Goal: Book appointment/travel/reservation

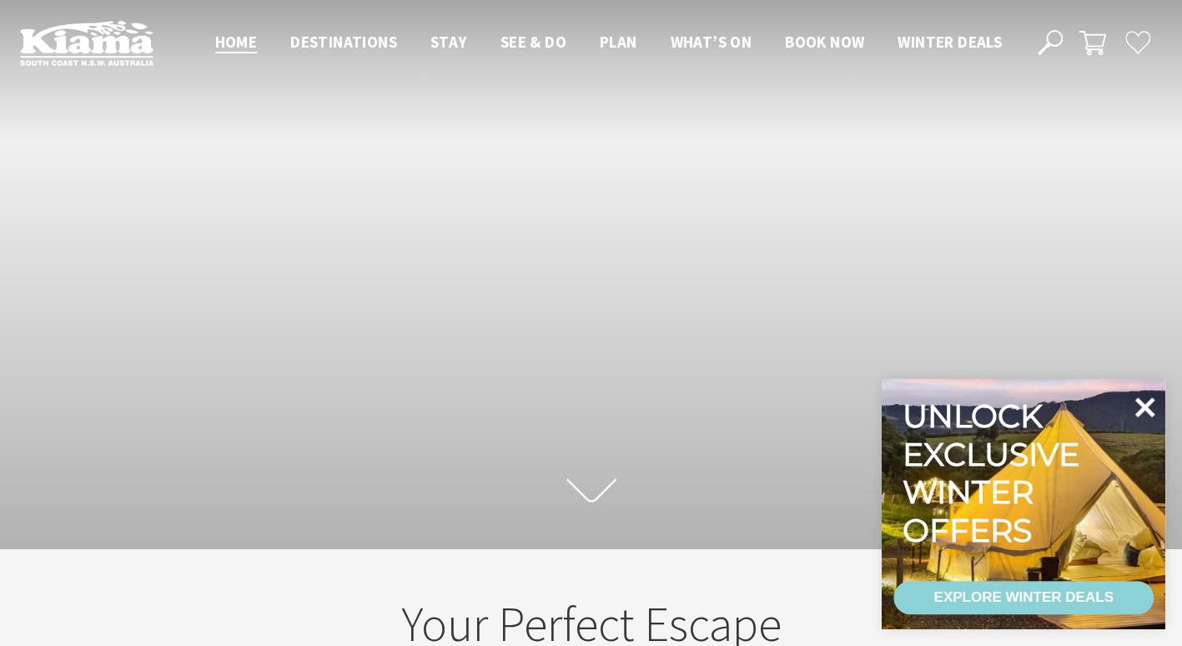
scroll to position [25, 1194]
drag, startPoint x: 1146, startPoint y: 407, endPoint x: 1132, endPoint y: 407, distance: 14.2
click at [1146, 407] on icon at bounding box center [1145, 407] width 20 height 20
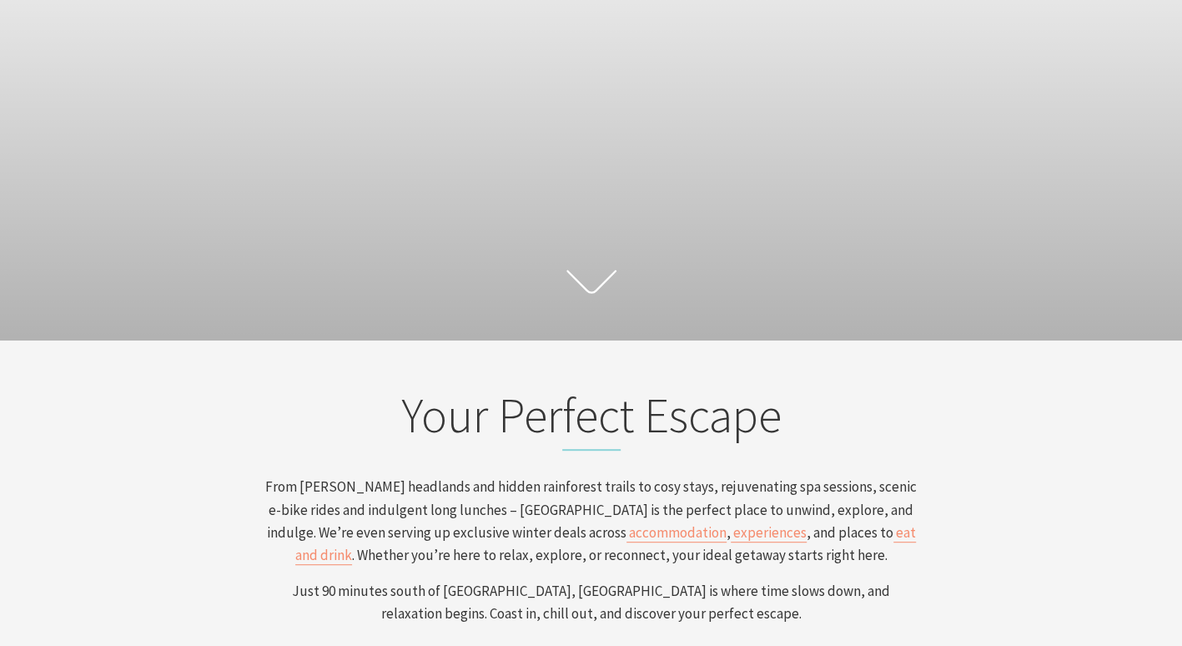
scroll to position [0, 0]
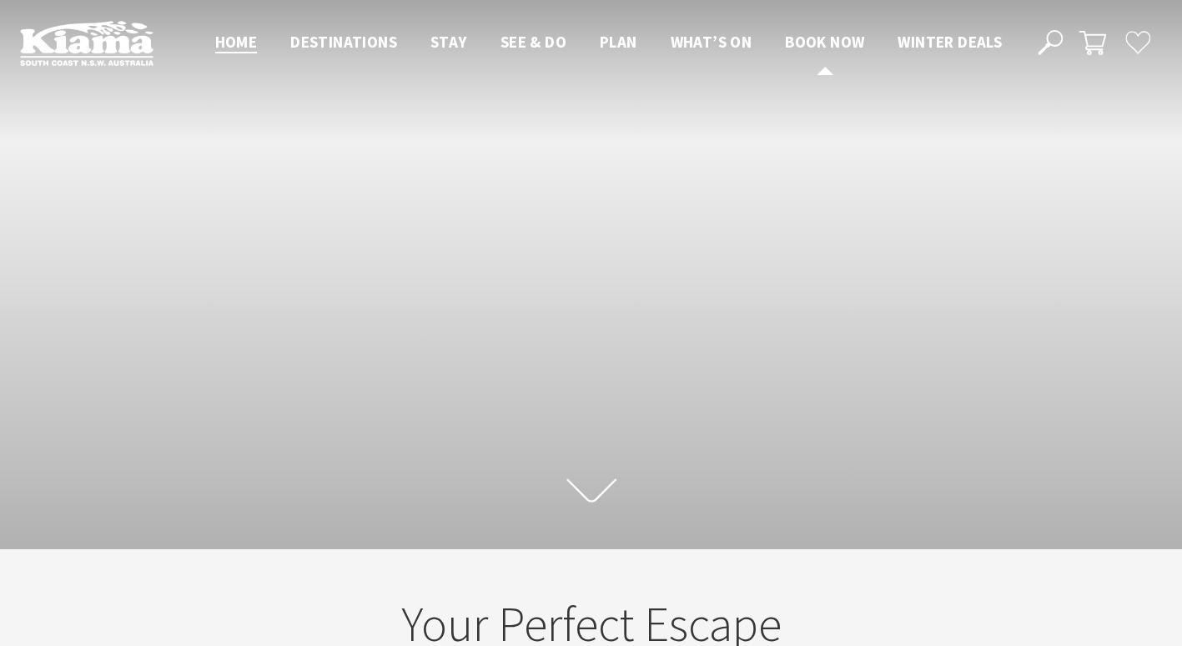
click at [826, 40] on span "Book now" at bounding box center [824, 42] width 79 height 20
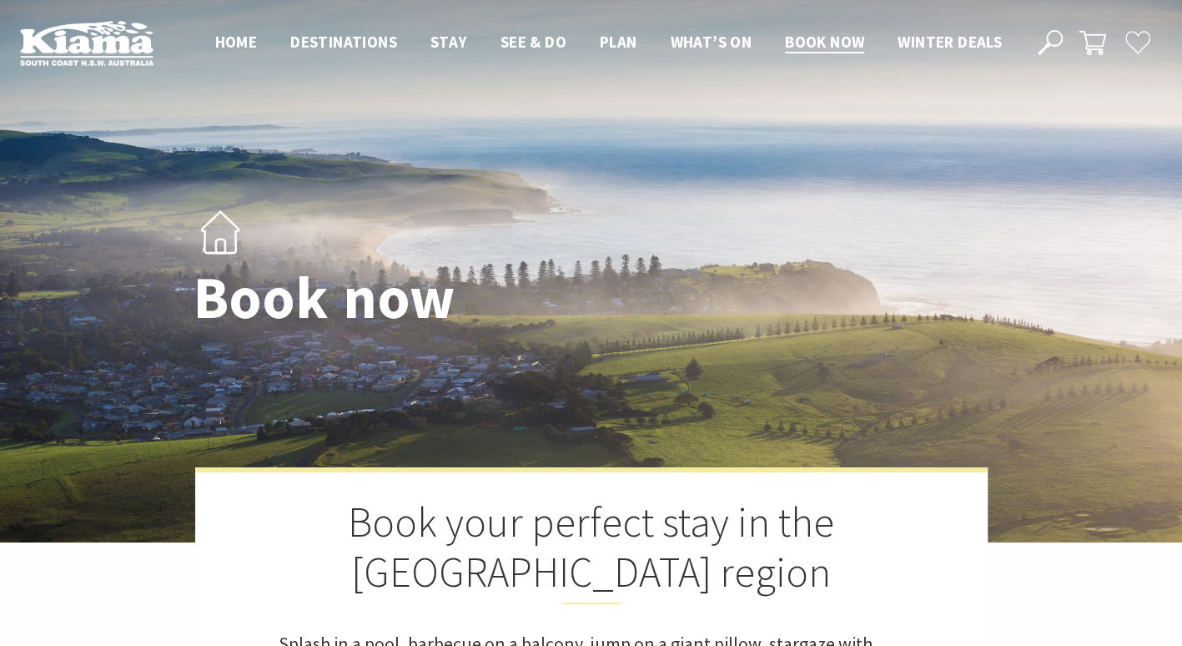
select select "3"
select select "2"
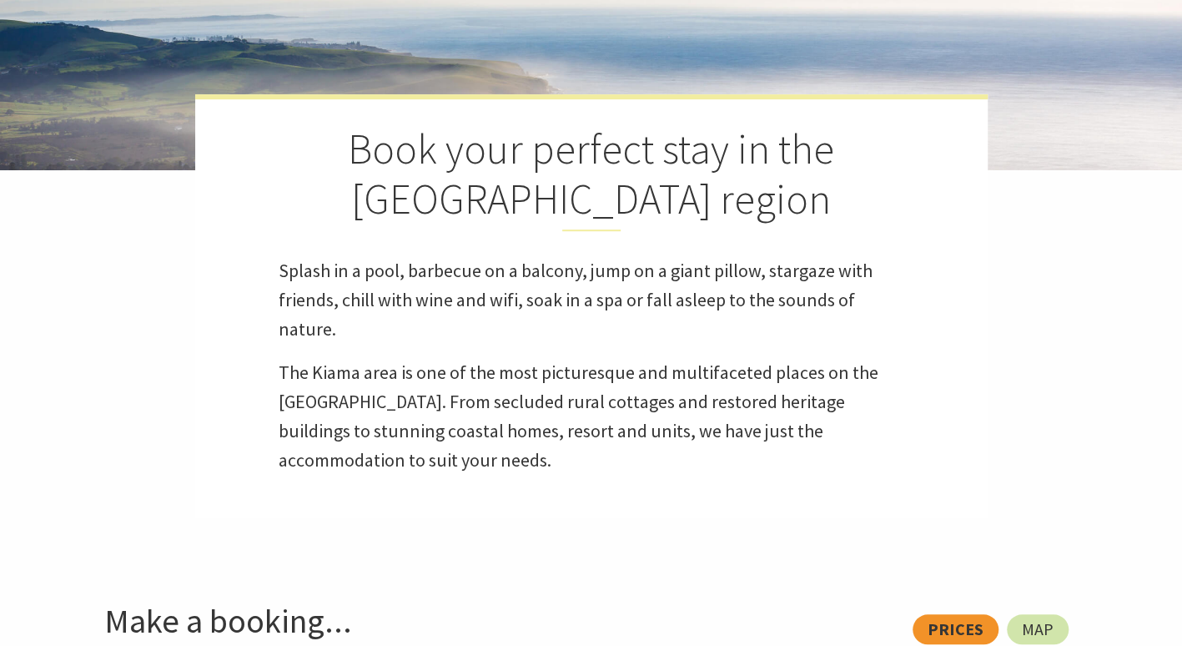
scroll to position [667, 0]
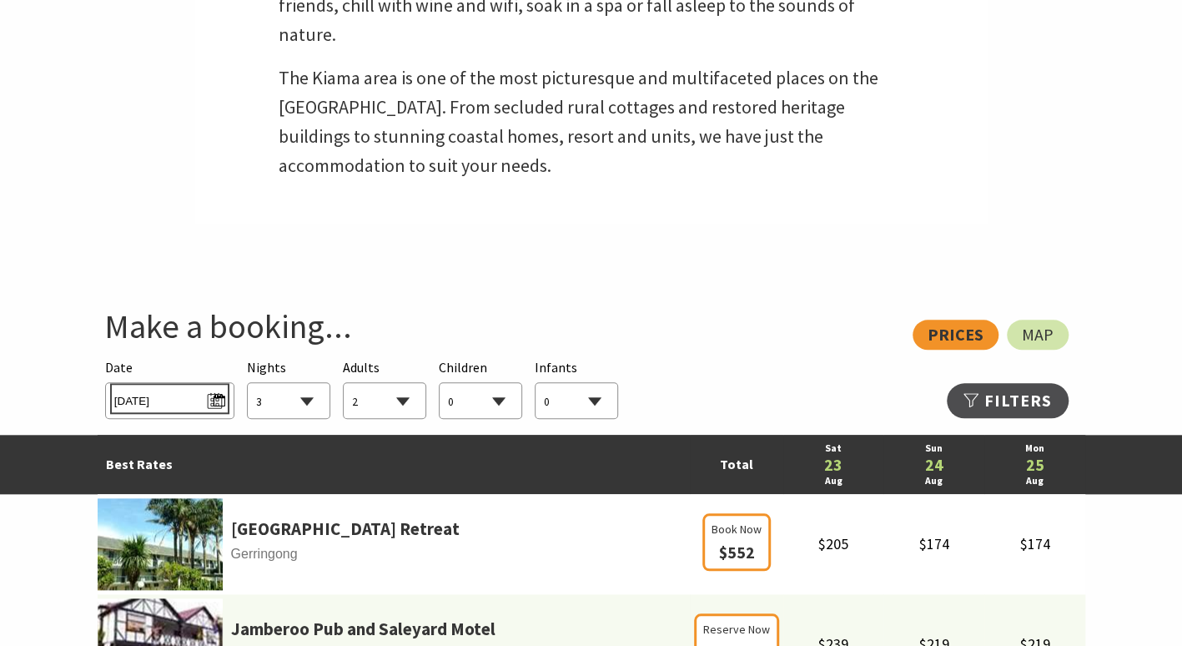
click at [217, 398] on span "Sat 23/08/2025" at bounding box center [169, 398] width 111 height 23
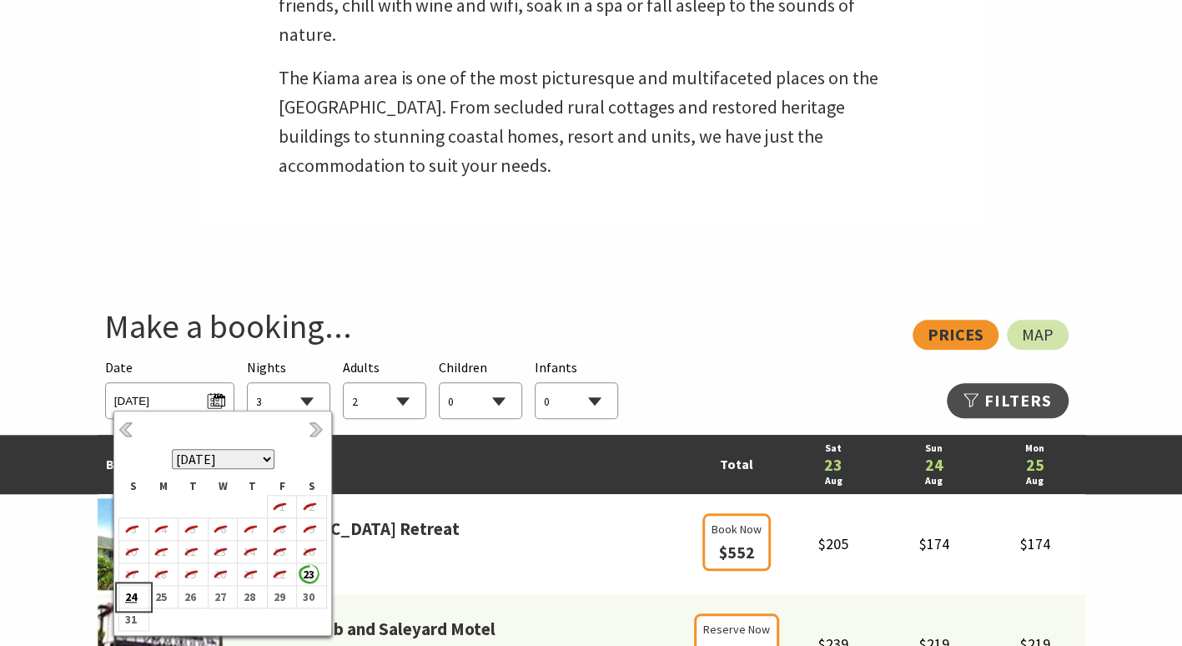
click at [122, 599] on b "24" at bounding box center [130, 597] width 22 height 22
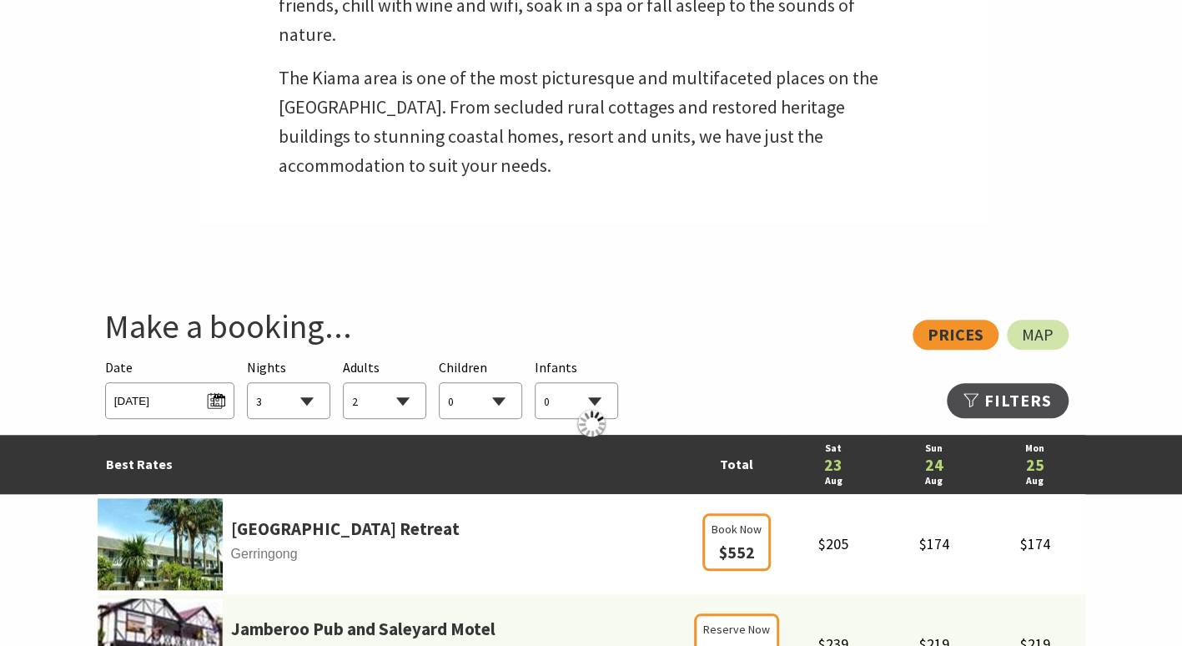
click at [305, 401] on select "1 2 3 4 5 6 7 8 9 10 11 12 13 14 15 16 17 18 19 20 21 22 23 24 25 26 27 28 29 30" at bounding box center [289, 401] width 82 height 37
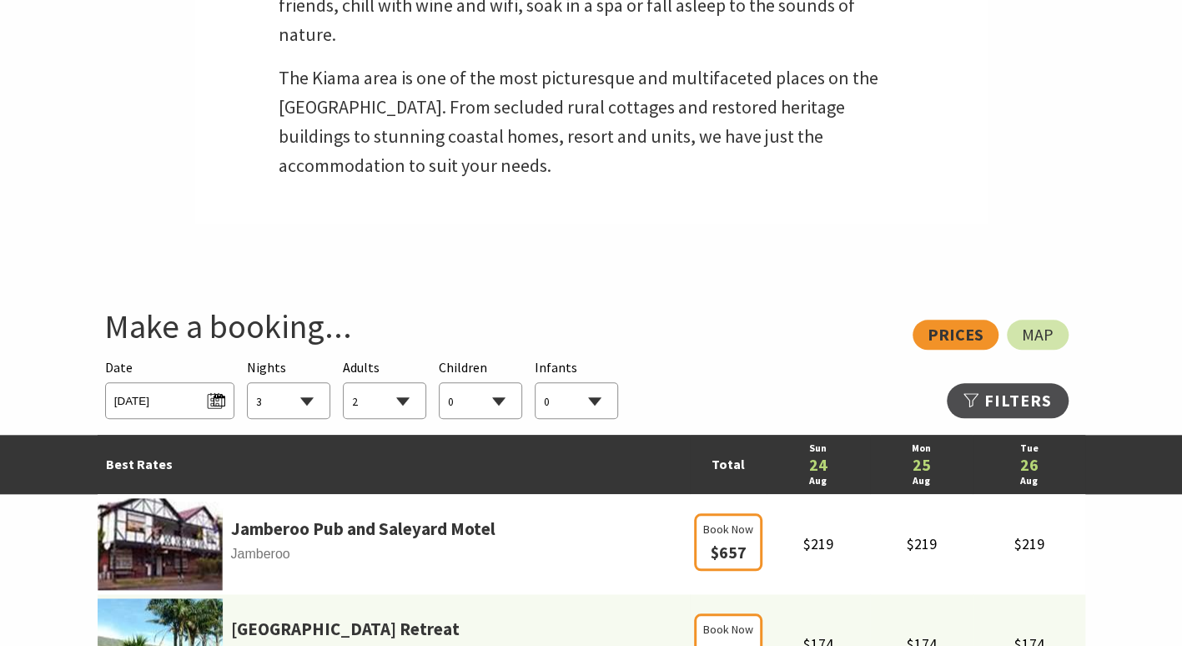
click at [706, 173] on p "The Kiama area is one of the most picturesque and multifaceted places on the NS…" at bounding box center [592, 122] width 626 height 118
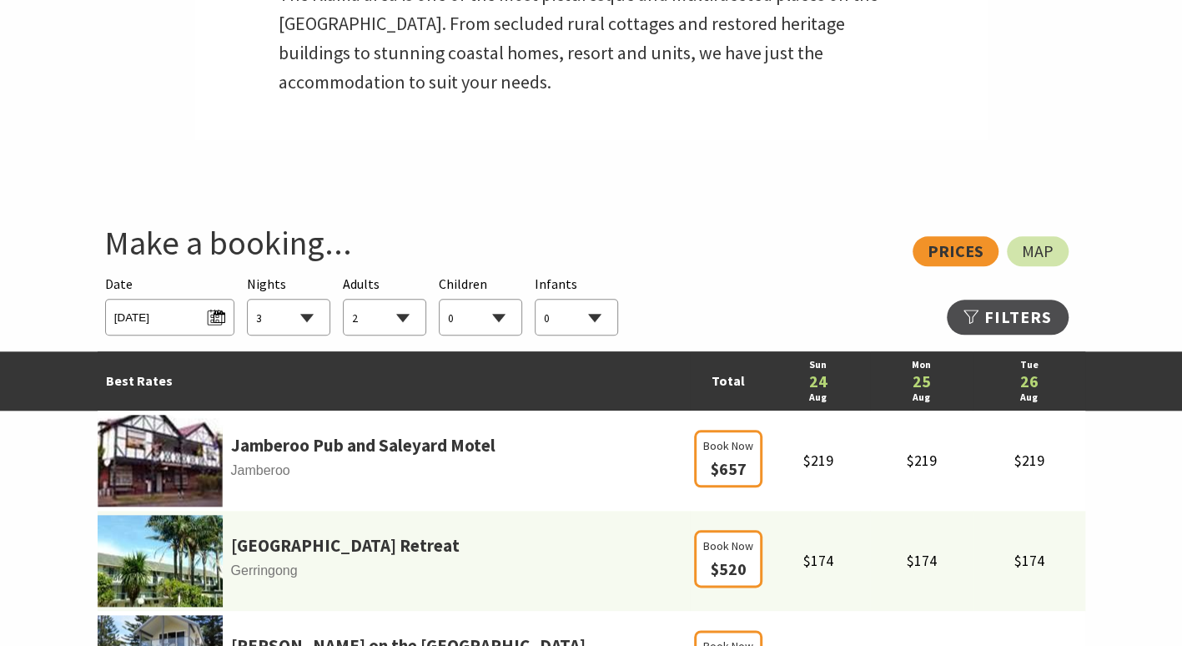
scroll to position [917, 0]
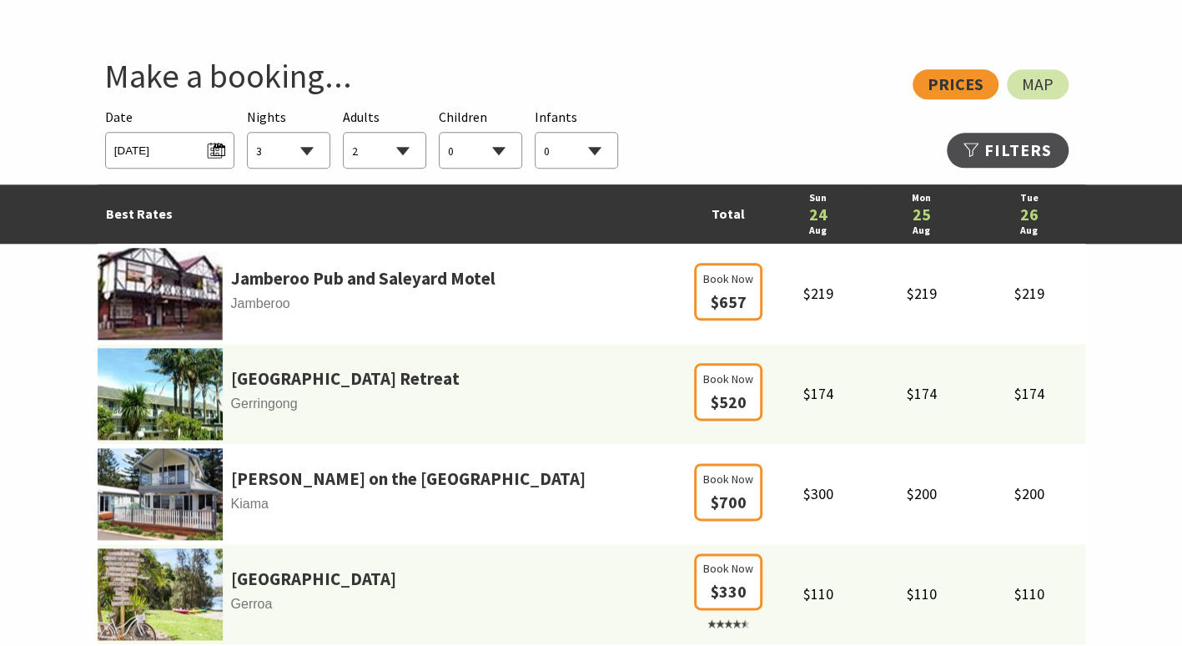
click at [307, 150] on select "1 2 3 4 5 6 7 8 9 10 11 12 13 14 15 16 17 18 19 20 21 22 23 24 25 26 27 28 29 30" at bounding box center [289, 151] width 82 height 37
select select "1"
click at [248, 133] on select "1 2 3 4 5 6 7 8 9 10 11 12 13 14 15 16 17 18 19 20 21 22 23 24 25 26 27 28 29 30" at bounding box center [289, 151] width 82 height 37
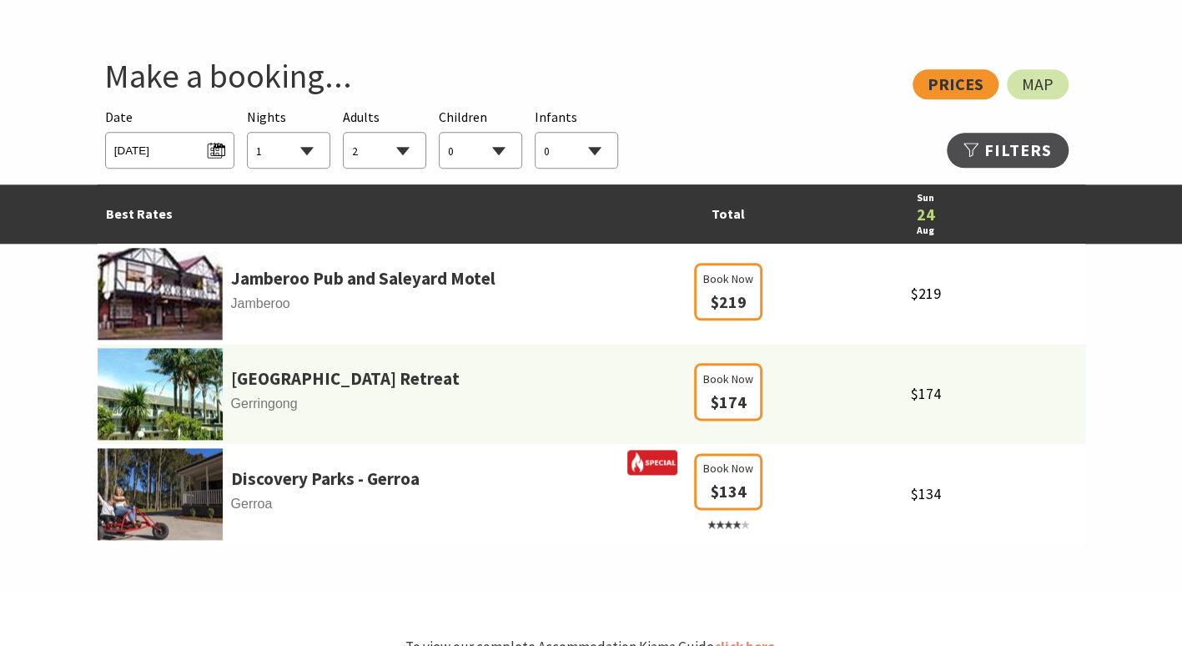
click at [394, 148] on select "0 1 2 3 4 5 6 7 8 9 10 11 12 13 14 15 16 17 18 19 20 21 22 23 24 25 26 27 28 29…" at bounding box center [385, 151] width 82 height 37
select select "1"
click at [344, 133] on select "0 1 2 3 4 5 6 7 8 9 10 11 12 13 14 15 16 17 18 19 20 21 22 23 24 25 26 27 28 29…" at bounding box center [385, 151] width 82 height 37
